Goal: Information Seeking & Learning: Compare options

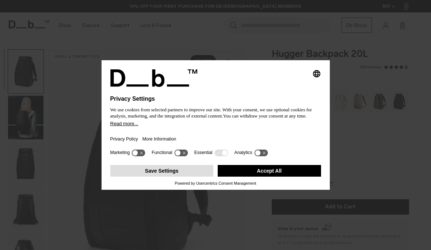
click at [190, 175] on button "Save Settings" at bounding box center [161, 171] width 103 height 12
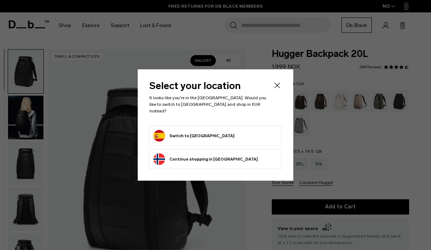
click at [223, 158] on button "Continue browsing Norway store Continue shopping in Norway" at bounding box center [205, 159] width 104 height 12
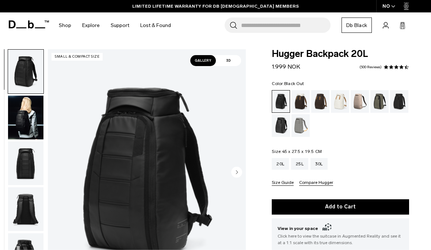
click at [297, 105] on div "Cappuccino" at bounding box center [300, 101] width 19 height 23
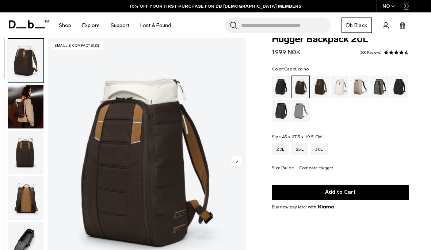
scroll to position [17, 0]
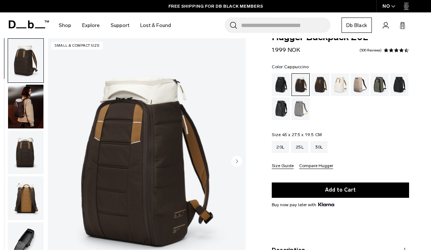
click at [320, 87] on div "Espresso" at bounding box center [320, 84] width 19 height 23
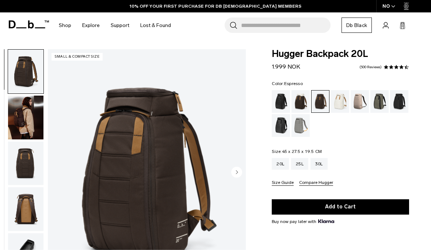
click at [340, 102] on div "Oatmilk" at bounding box center [340, 101] width 19 height 23
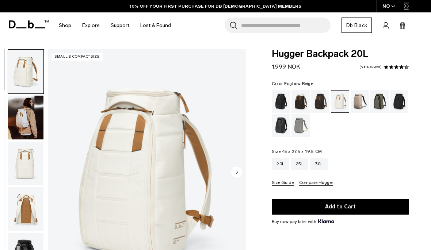
click at [359, 103] on div "Fogbow Beige" at bounding box center [360, 101] width 19 height 23
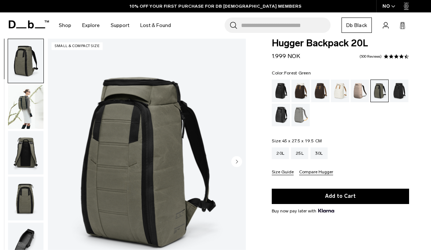
scroll to position [21, 0]
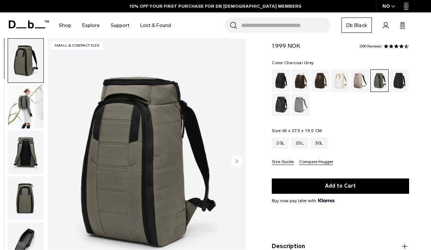
click at [404, 79] on div "Charcoal Grey" at bounding box center [399, 80] width 19 height 23
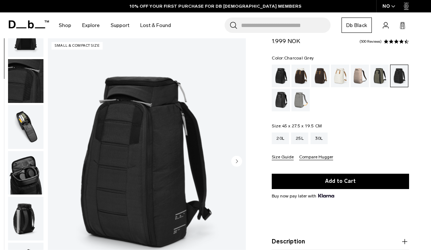
scroll to position [161, 0]
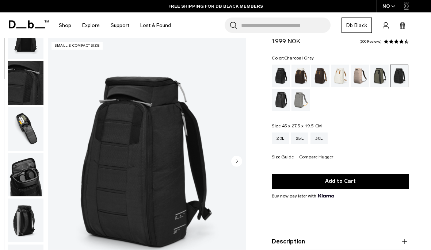
click at [23, 130] on img "button" at bounding box center [25, 129] width 35 height 44
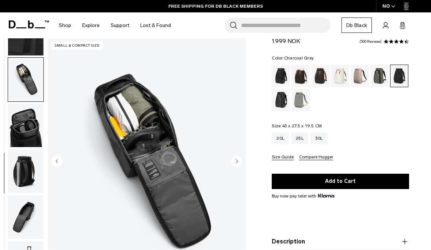
scroll to position [216, 0]
click at [26, 125] on img "button" at bounding box center [25, 126] width 35 height 44
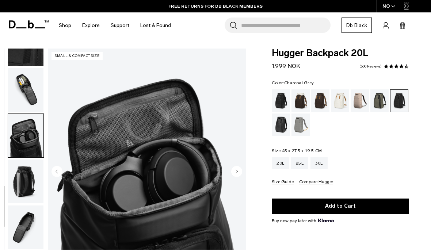
scroll to position [0, 0]
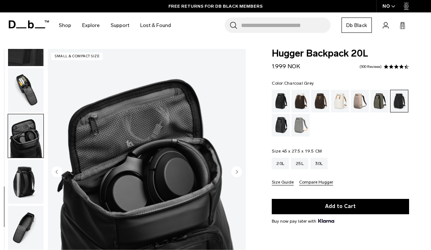
click at [280, 126] on div "Reflective Black" at bounding box center [281, 125] width 19 height 23
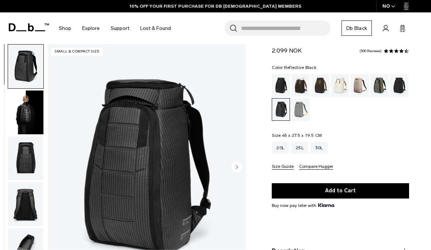
scroll to position [16, 0]
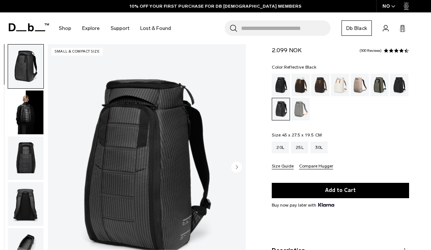
click at [300, 110] on div "Sand Grey" at bounding box center [300, 109] width 19 height 23
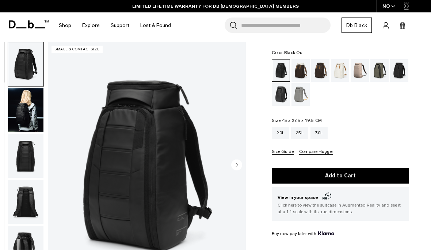
scroll to position [31, 0]
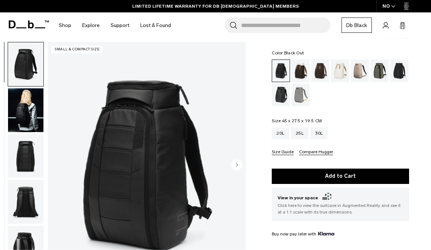
click at [304, 70] on div "Cappuccino" at bounding box center [300, 71] width 19 height 23
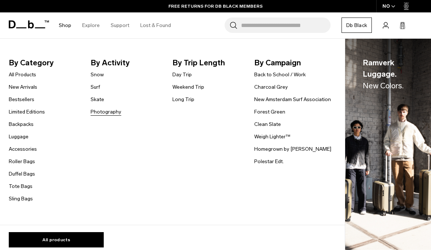
click at [108, 112] on link "Photography" at bounding box center [106, 112] width 31 height 8
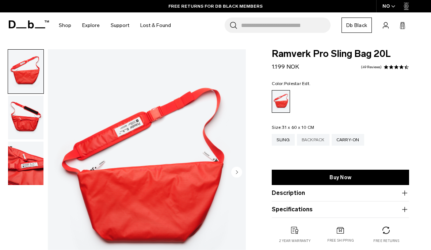
click at [314, 140] on div "Backpack" at bounding box center [313, 140] width 33 height 12
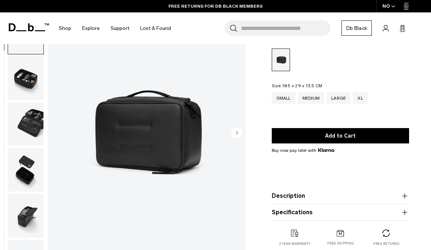
scroll to position [41, 0]
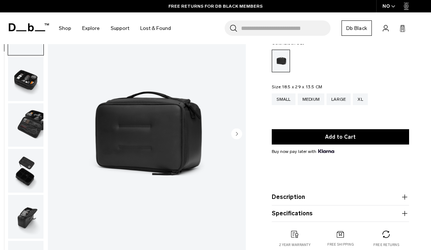
click at [25, 82] on img "button" at bounding box center [25, 79] width 35 height 44
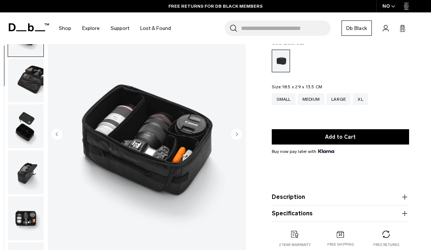
scroll to position [46, 0]
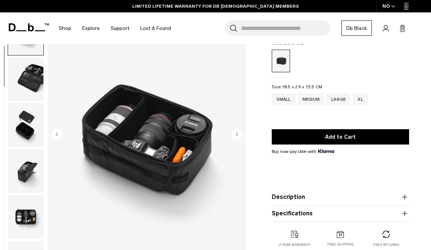
click at [28, 82] on img "button" at bounding box center [25, 79] width 35 height 44
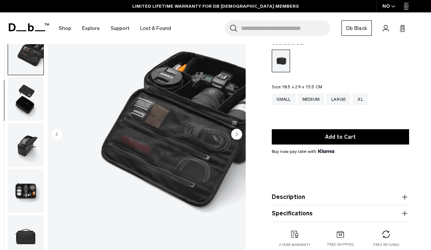
scroll to position [77, 0]
click at [23, 95] on img "button" at bounding box center [25, 99] width 35 height 44
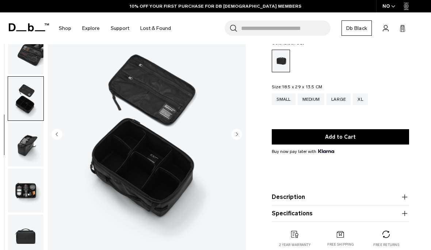
click at [28, 149] on img "button" at bounding box center [25, 145] width 35 height 44
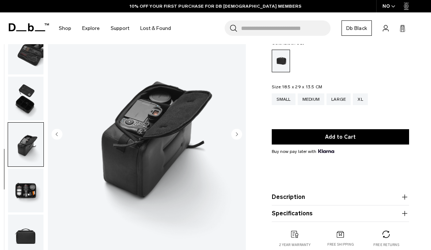
click at [23, 97] on img "button" at bounding box center [25, 99] width 35 height 44
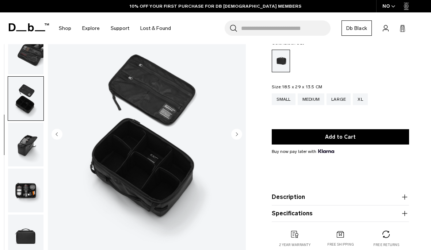
click at [24, 59] on img "button" at bounding box center [25, 53] width 35 height 44
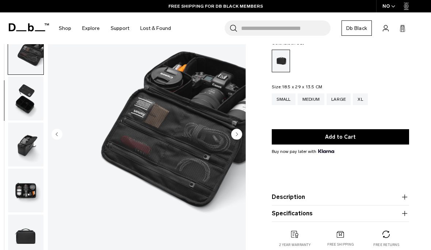
click at [20, 131] on img "button" at bounding box center [25, 145] width 35 height 44
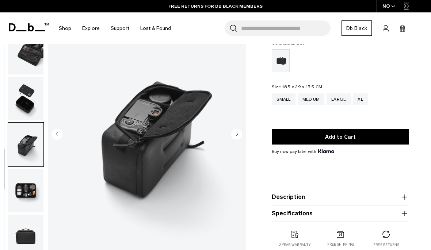
click at [26, 192] on img "button" at bounding box center [25, 191] width 35 height 44
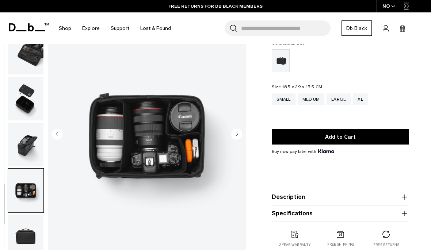
click at [22, 238] on img "button" at bounding box center [25, 237] width 35 height 44
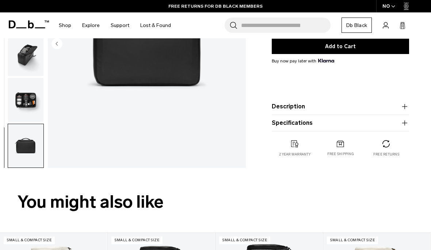
scroll to position [131, 0]
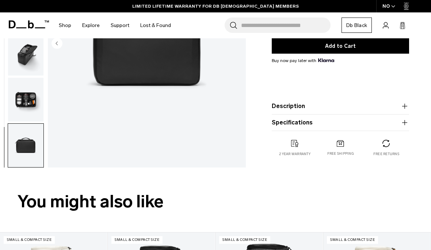
click at [406, 106] on icon "button" at bounding box center [404, 106] width 9 height 9
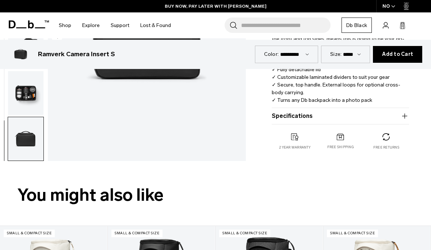
scroll to position [220, 0]
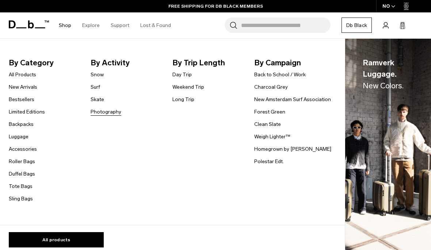
click at [101, 108] on link "Photography" at bounding box center [106, 112] width 31 height 8
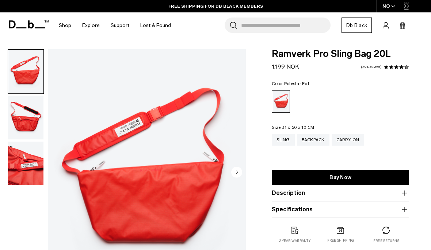
click at [27, 117] on img "button" at bounding box center [25, 118] width 35 height 44
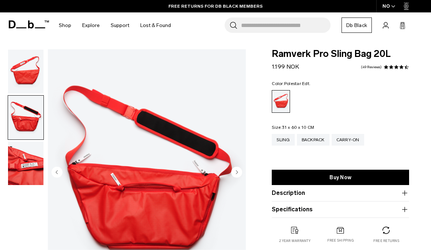
click at [26, 167] on img "button" at bounding box center [25, 164] width 35 height 44
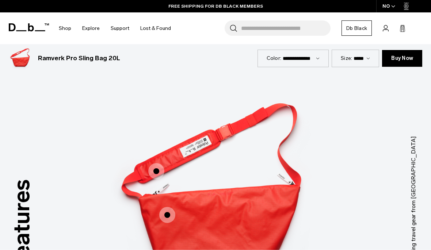
scroll to position [767, 0]
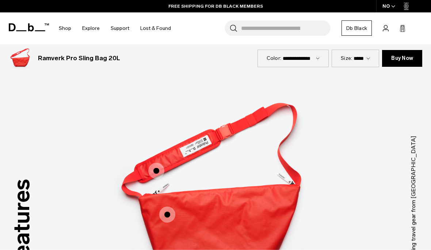
click at [168, 207] on span "1 / 3" at bounding box center [167, 215] width 16 height 16
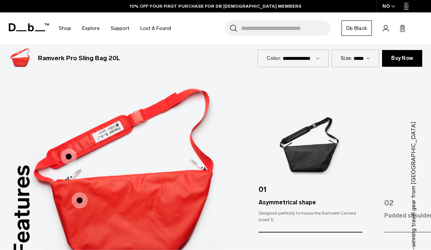
scroll to position [783, 0]
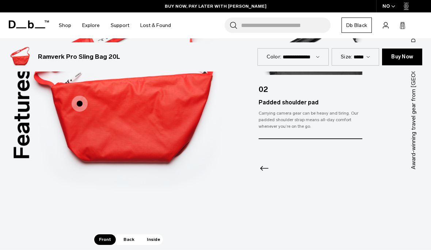
scroll to position [875, 0]
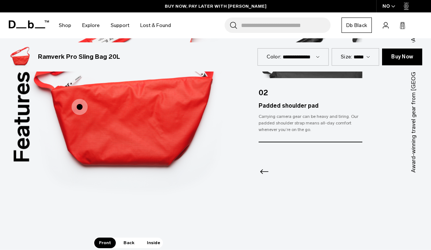
click at [129, 238] on span "Back" at bounding box center [129, 243] width 20 height 10
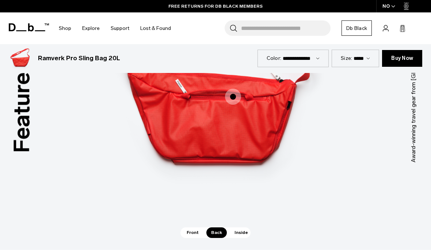
scroll to position [887, 0]
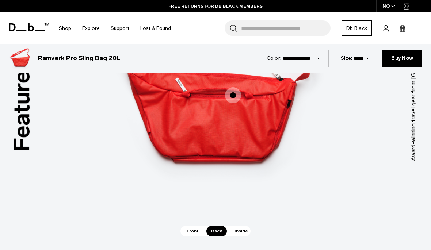
click at [243, 226] on span "Inside" at bounding box center [241, 231] width 23 height 10
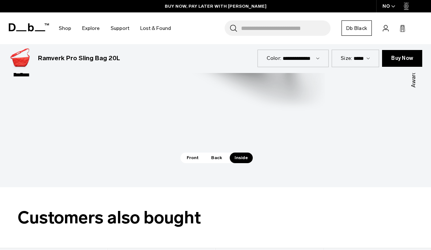
scroll to position [960, 0]
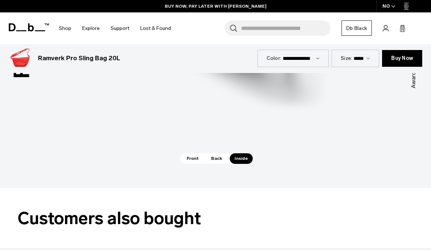
click at [214, 153] on span "Back" at bounding box center [216, 158] width 20 height 10
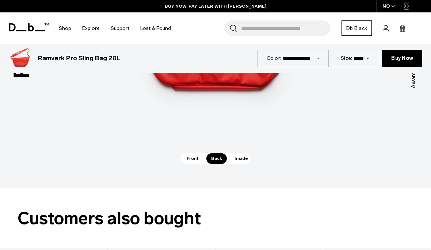
click at [189, 153] on span "Front" at bounding box center [193, 158] width 22 height 10
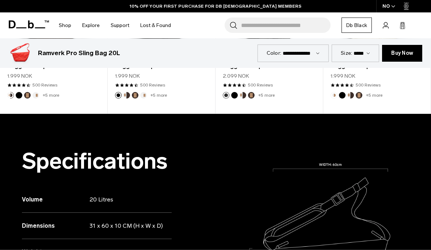
scroll to position [424, 0]
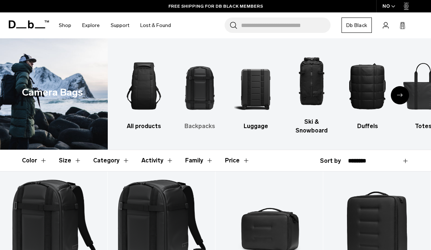
click at [202, 129] on h3 "Backpacks" at bounding box center [199, 126] width 43 height 9
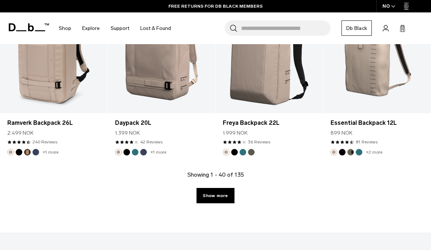
scroll to position [1767, 0]
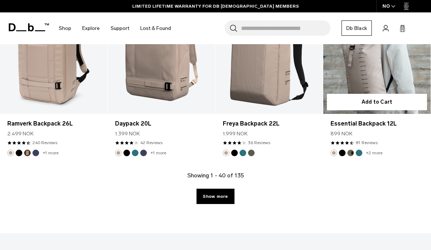
click at [370, 70] on link "Essential Backpack 12L" at bounding box center [376, 54] width 107 height 119
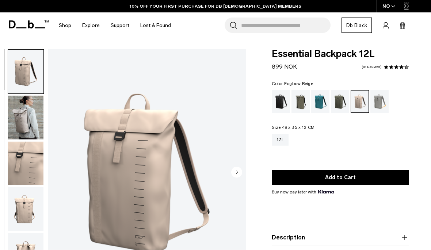
scroll to position [9, 0]
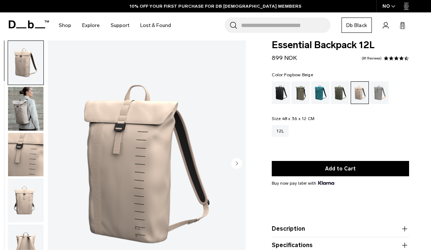
click at [21, 154] on img "button" at bounding box center [25, 155] width 35 height 44
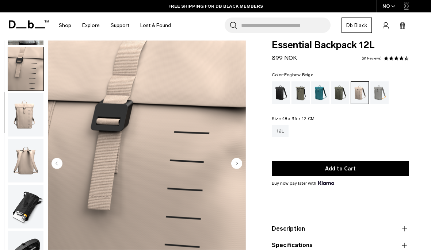
scroll to position [93, 0]
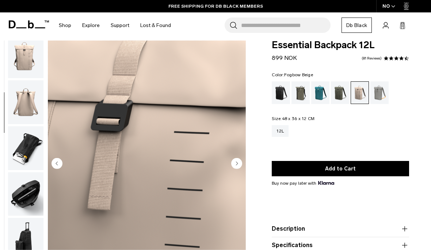
click at [20, 106] on img "button" at bounding box center [25, 102] width 35 height 44
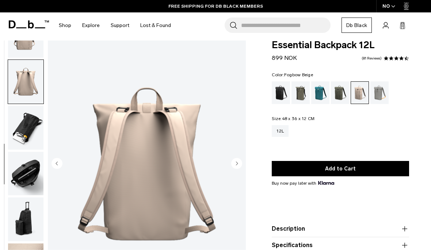
scroll to position [169, 0]
click at [24, 127] on img "button" at bounding box center [25, 128] width 35 height 44
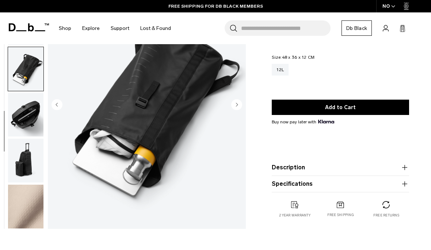
scroll to position [72, 0]
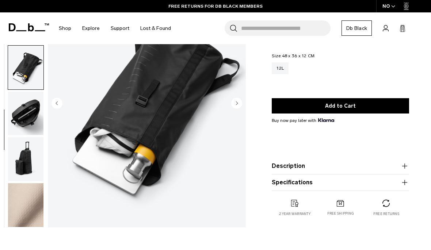
click at [25, 124] on img "button" at bounding box center [25, 114] width 35 height 44
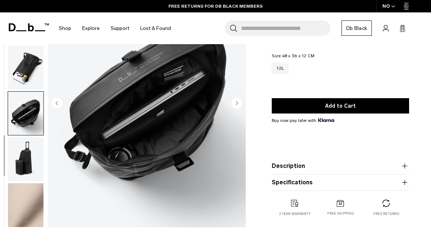
click at [27, 167] on img "button" at bounding box center [25, 159] width 35 height 44
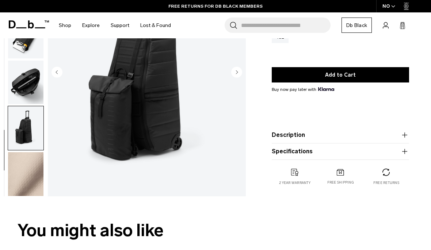
scroll to position [102, 0]
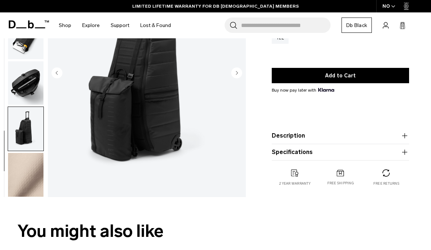
click at [24, 179] on img "button" at bounding box center [25, 175] width 35 height 44
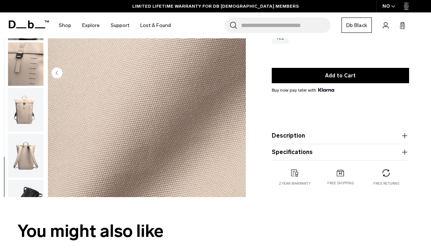
scroll to position [0, 0]
click at [23, 64] on img "button" at bounding box center [25, 64] width 35 height 44
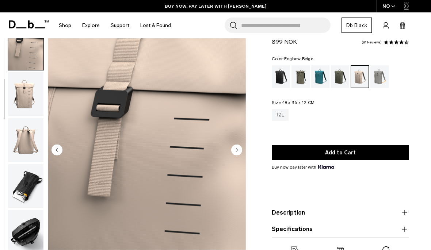
scroll to position [29, 0]
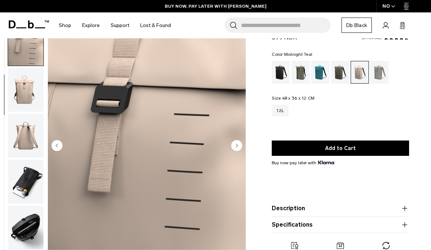
click at [322, 72] on div "Midnight Teal" at bounding box center [320, 72] width 19 height 23
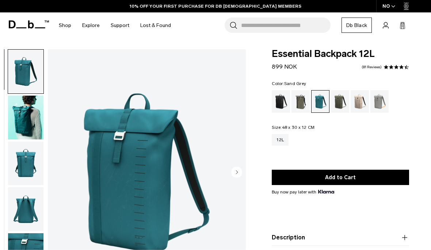
click at [382, 101] on div "Sand Grey" at bounding box center [379, 101] width 19 height 23
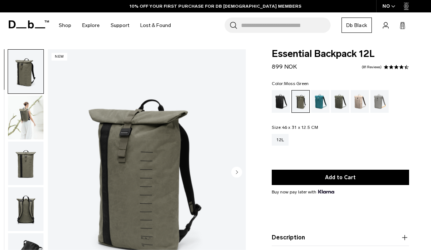
click at [339, 101] on div "Moss Green" at bounding box center [340, 101] width 19 height 23
